Goal: Find specific page/section: Find specific page/section

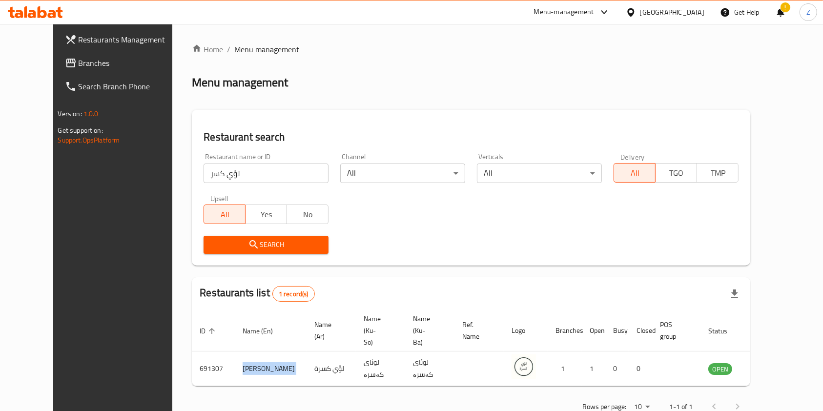
click at [244, 174] on input "لؤي كسر" at bounding box center [266, 174] width 125 height 20
paste input "Flavor Halab, Zayona"
type input "Flavor Halab"
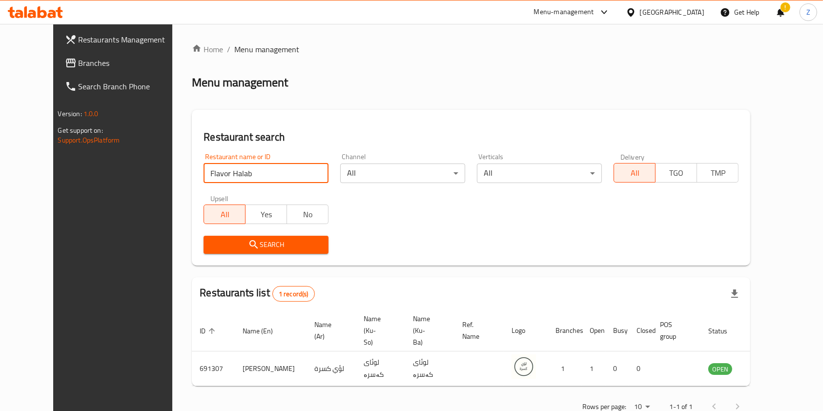
click button "Search" at bounding box center [266, 245] width 125 height 18
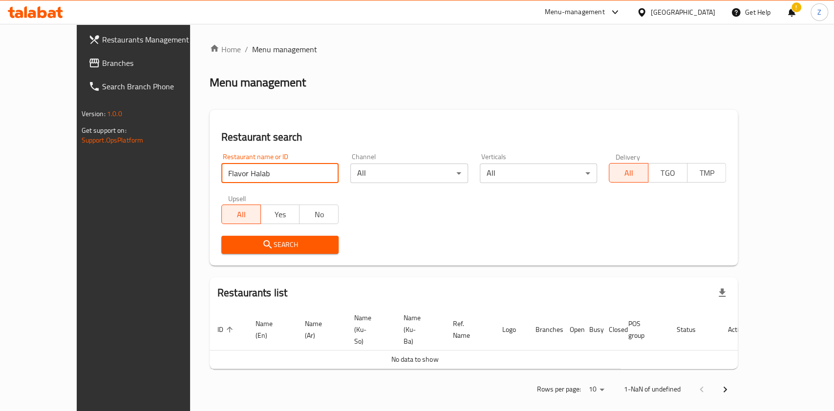
click button "Search" at bounding box center [279, 245] width 117 height 18
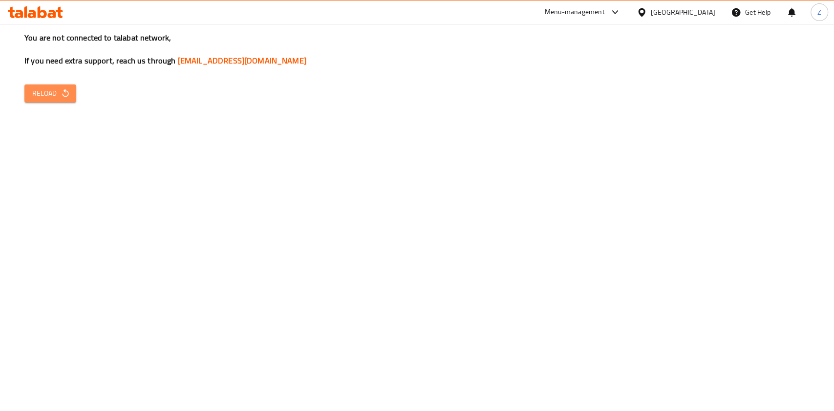
click at [49, 96] on span "Reload" at bounding box center [50, 93] width 36 height 12
click at [47, 100] on button "Reload" at bounding box center [50, 93] width 52 height 18
